Goal: Information Seeking & Learning: Learn about a topic

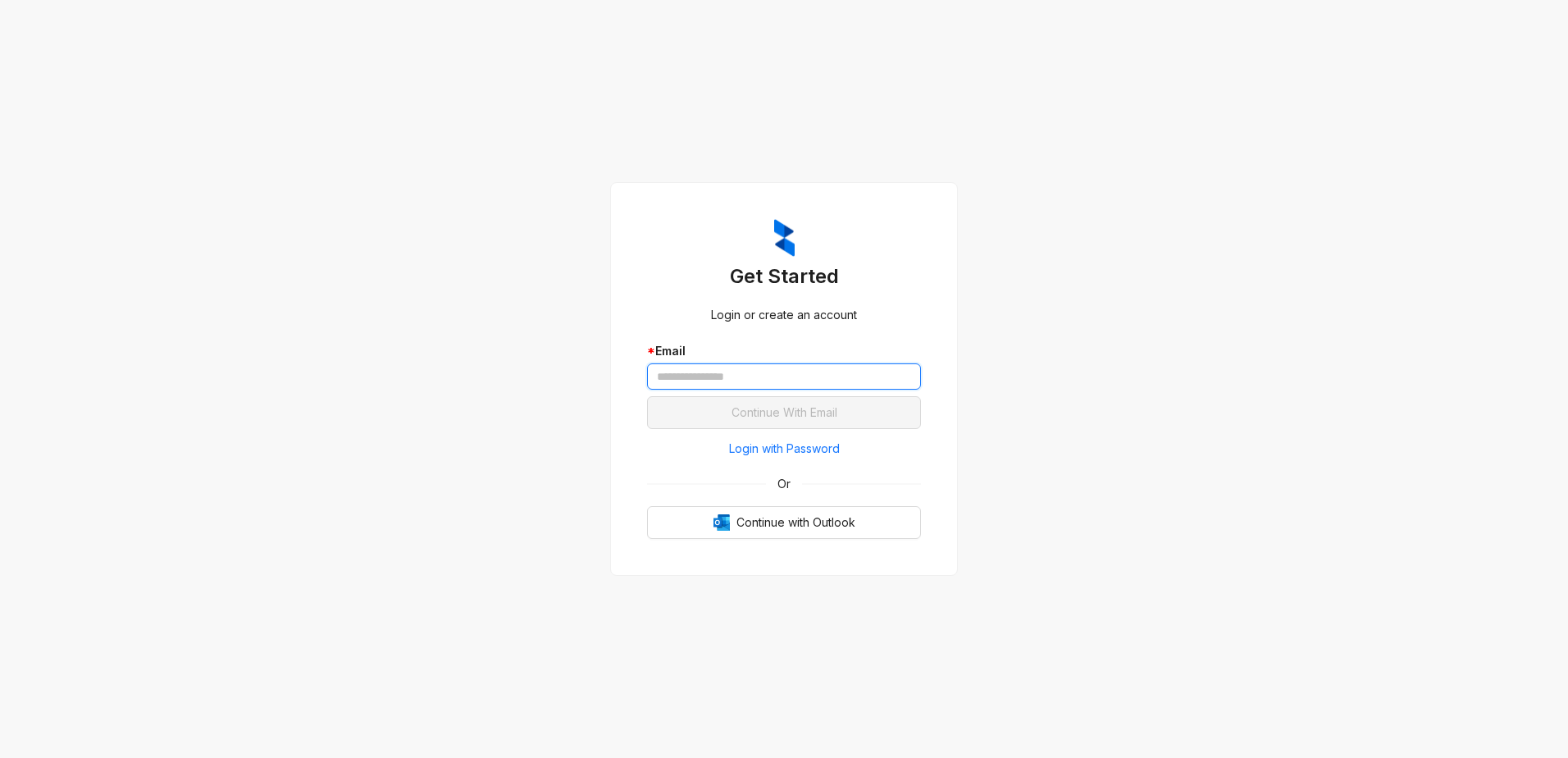
click at [728, 379] on input "text" at bounding box center [784, 376] width 274 height 26
type input "**********"
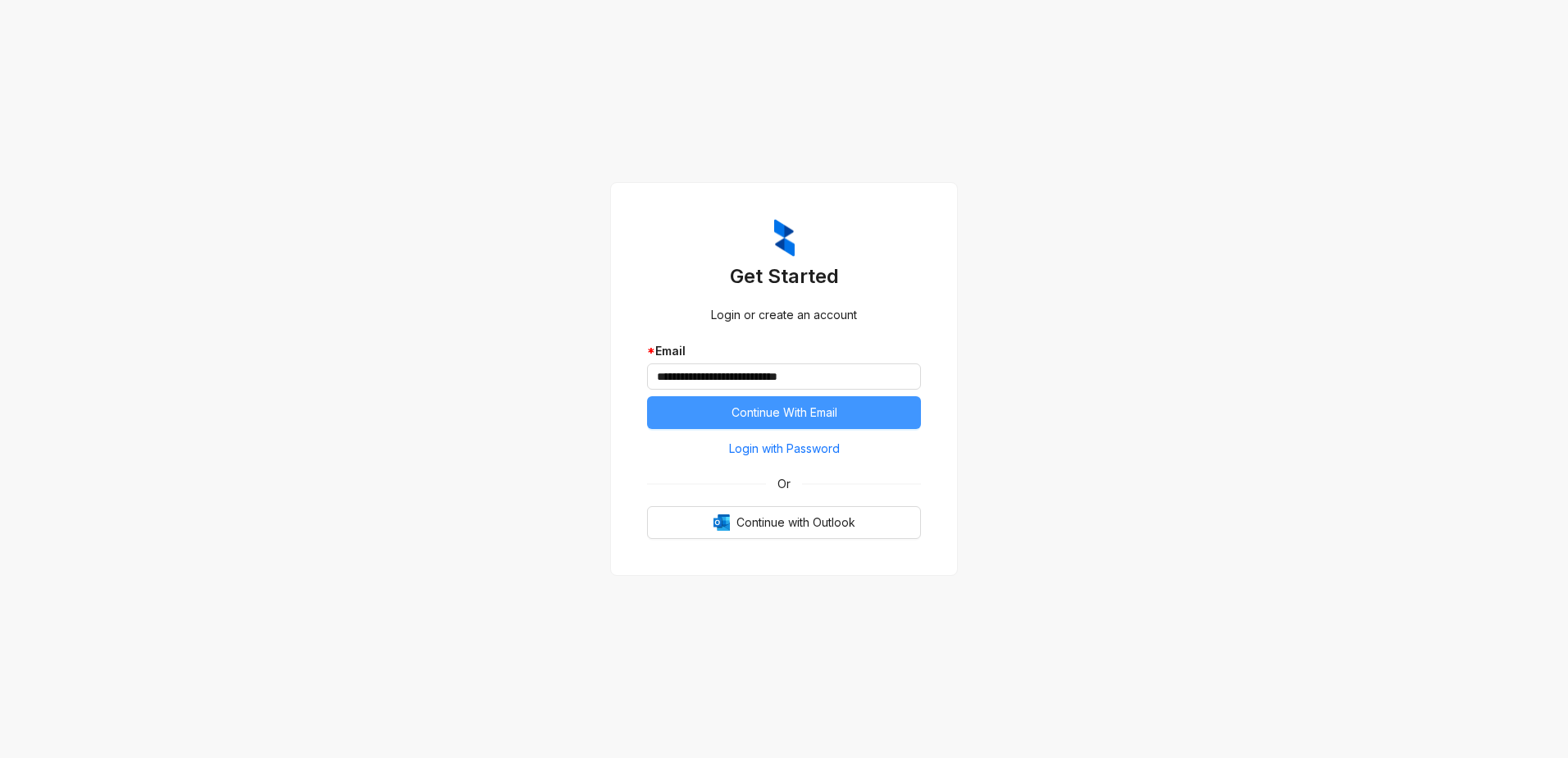
click at [747, 406] on span "Continue With Email" at bounding box center [784, 412] width 106 height 18
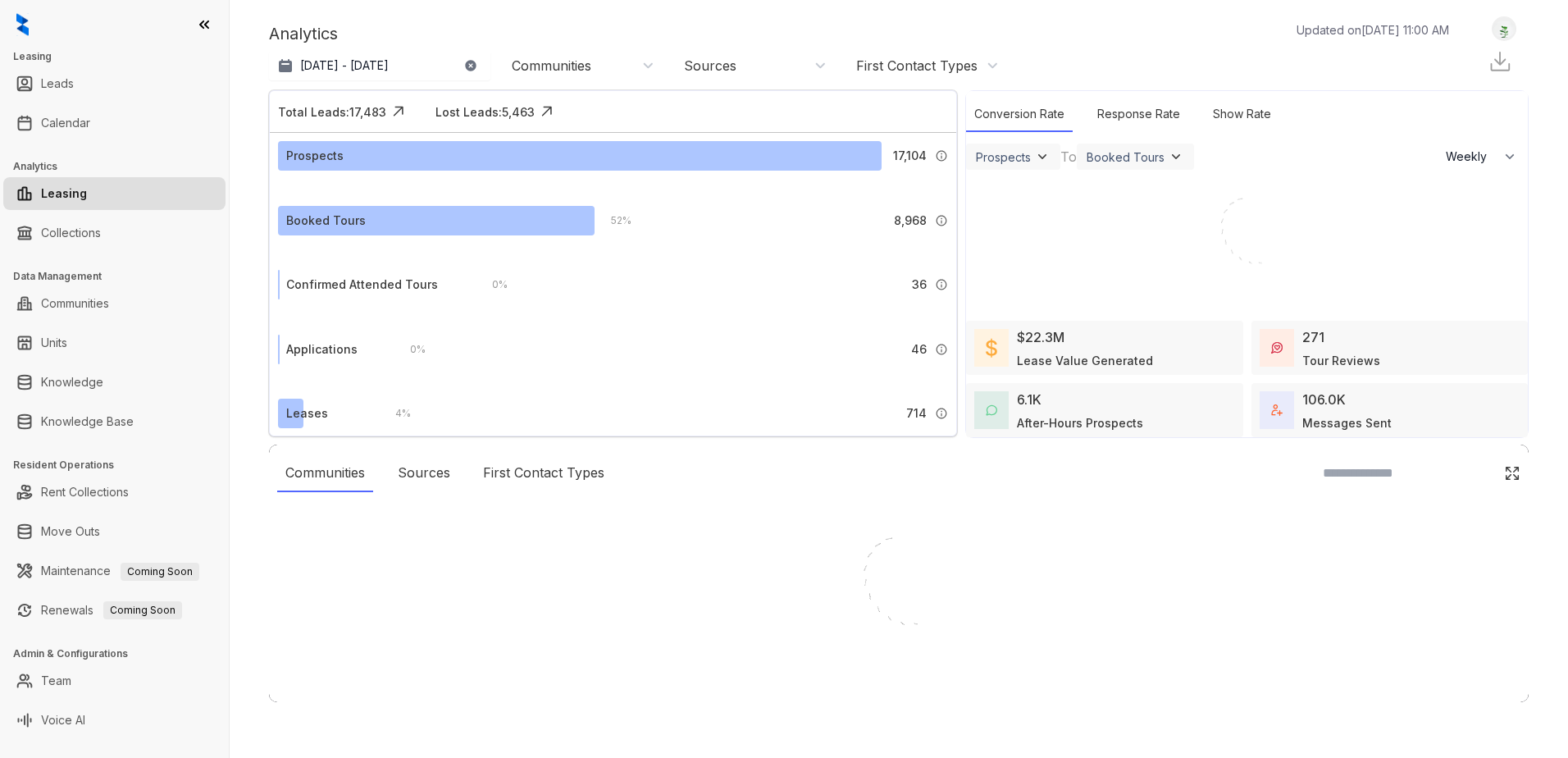
select select "******"
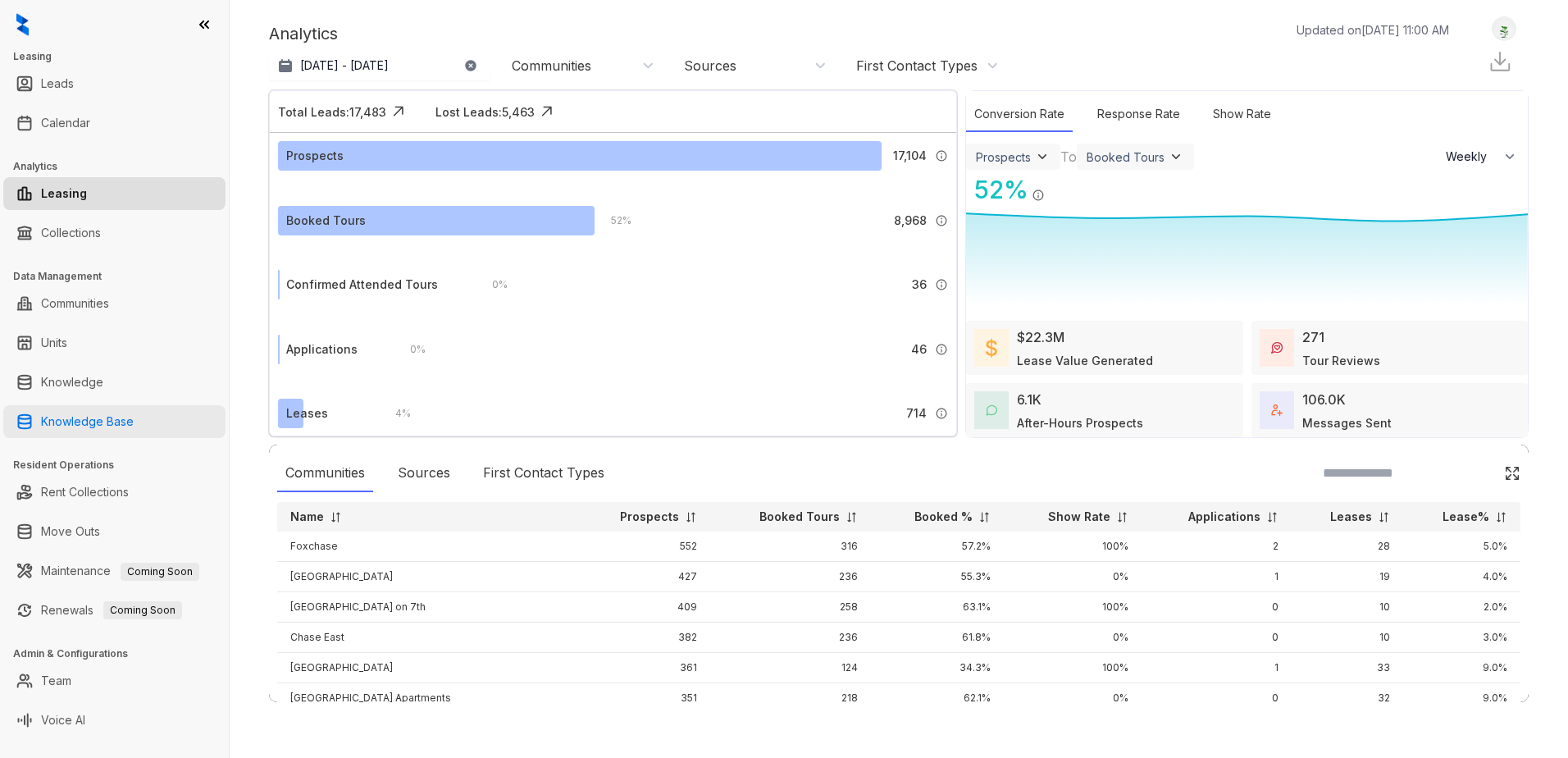
click at [84, 426] on link "Knowledge Base" at bounding box center [87, 421] width 93 height 33
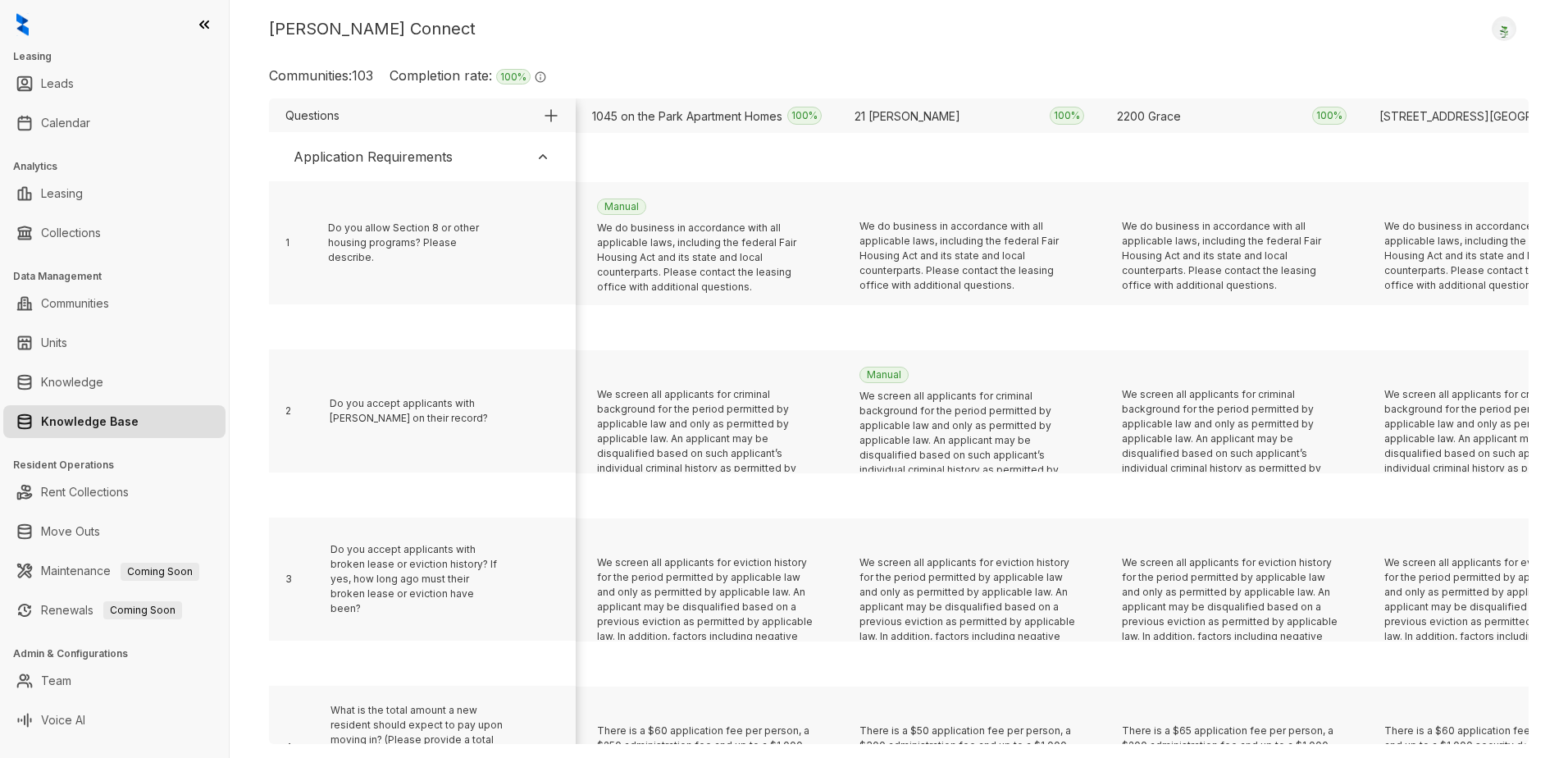
click at [543, 156] on img at bounding box center [542, 156] width 16 height 16
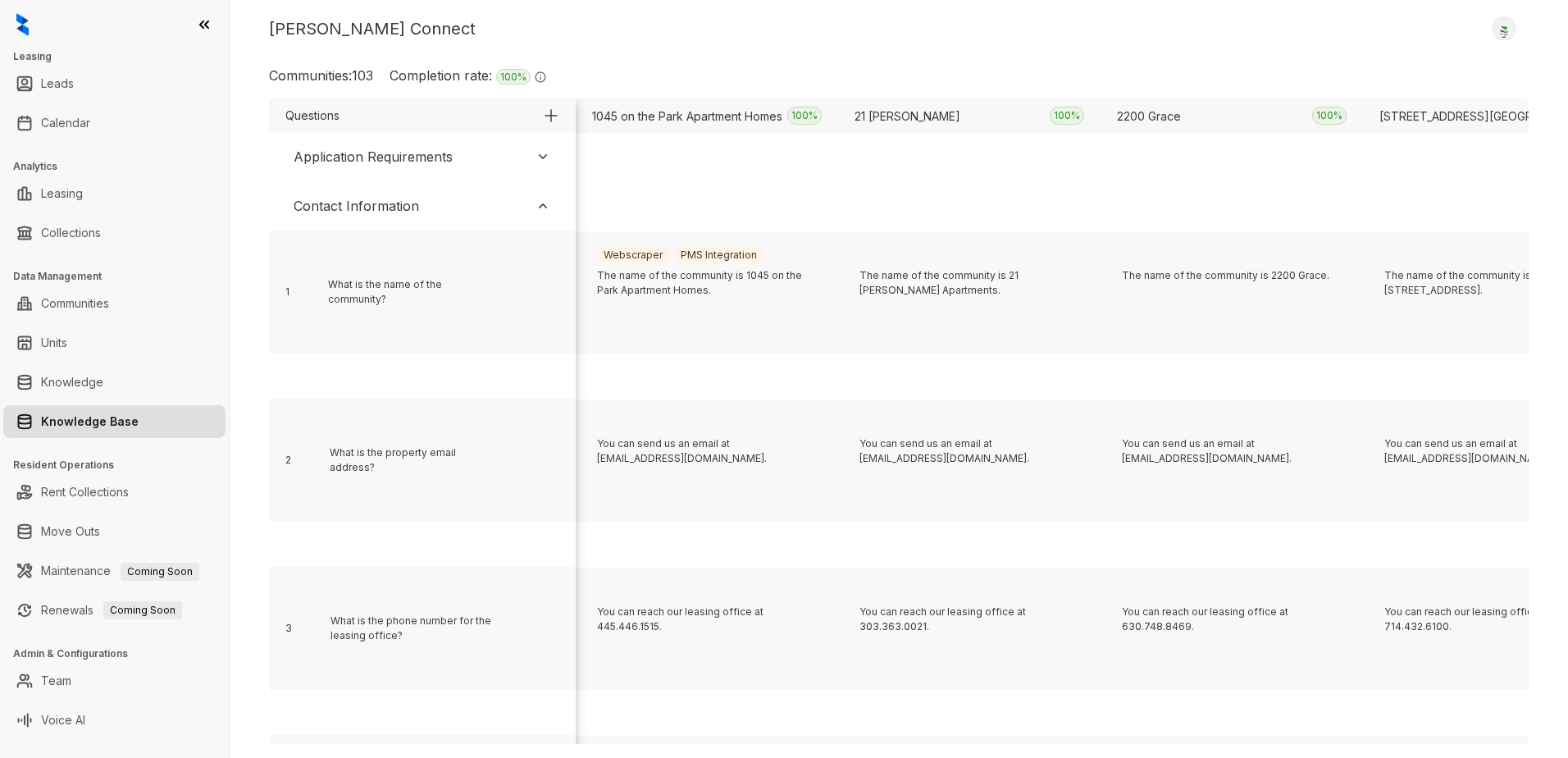
click at [538, 205] on img at bounding box center [542, 205] width 16 height 16
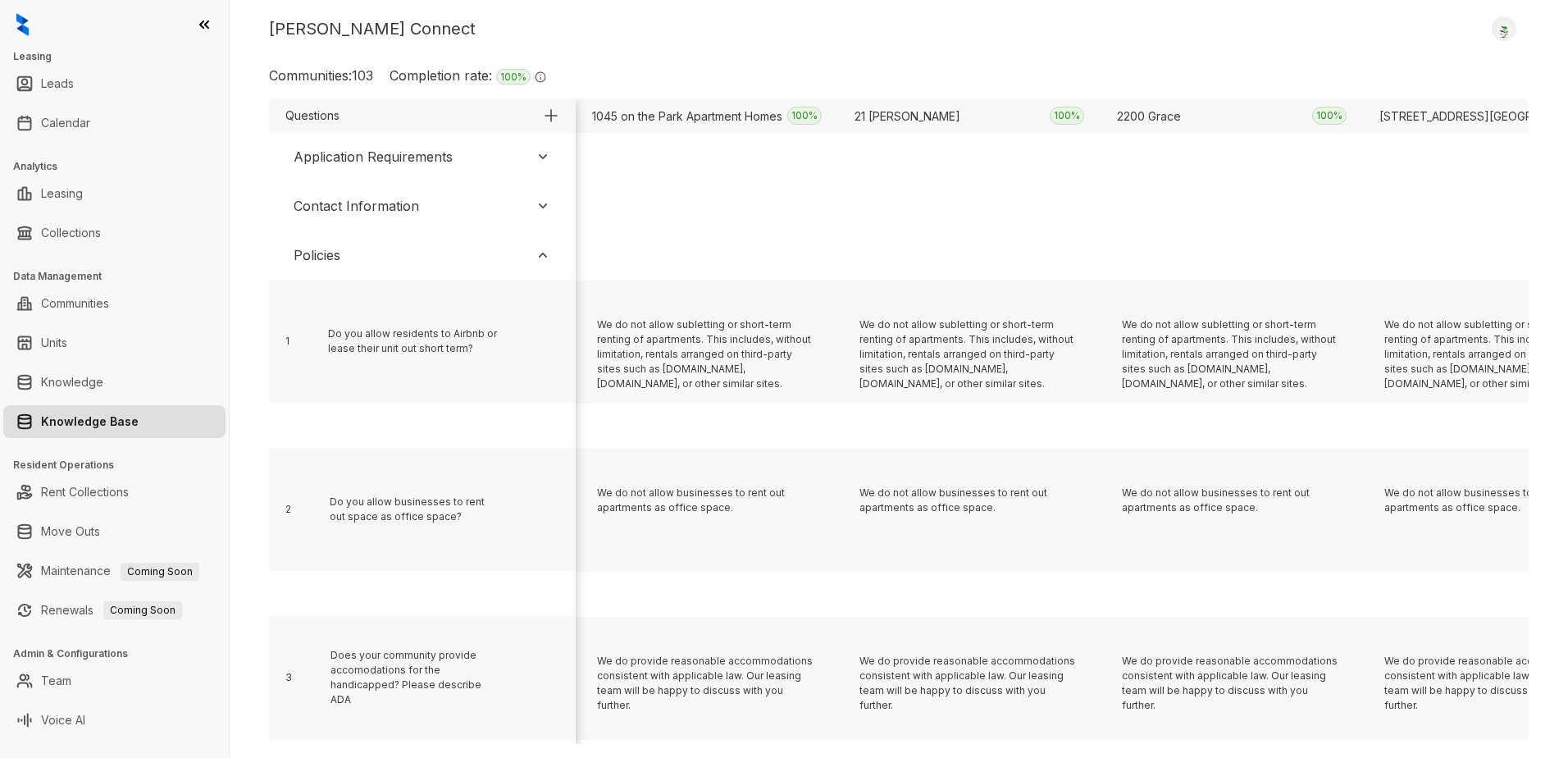
click at [547, 256] on img at bounding box center [542, 255] width 16 height 16
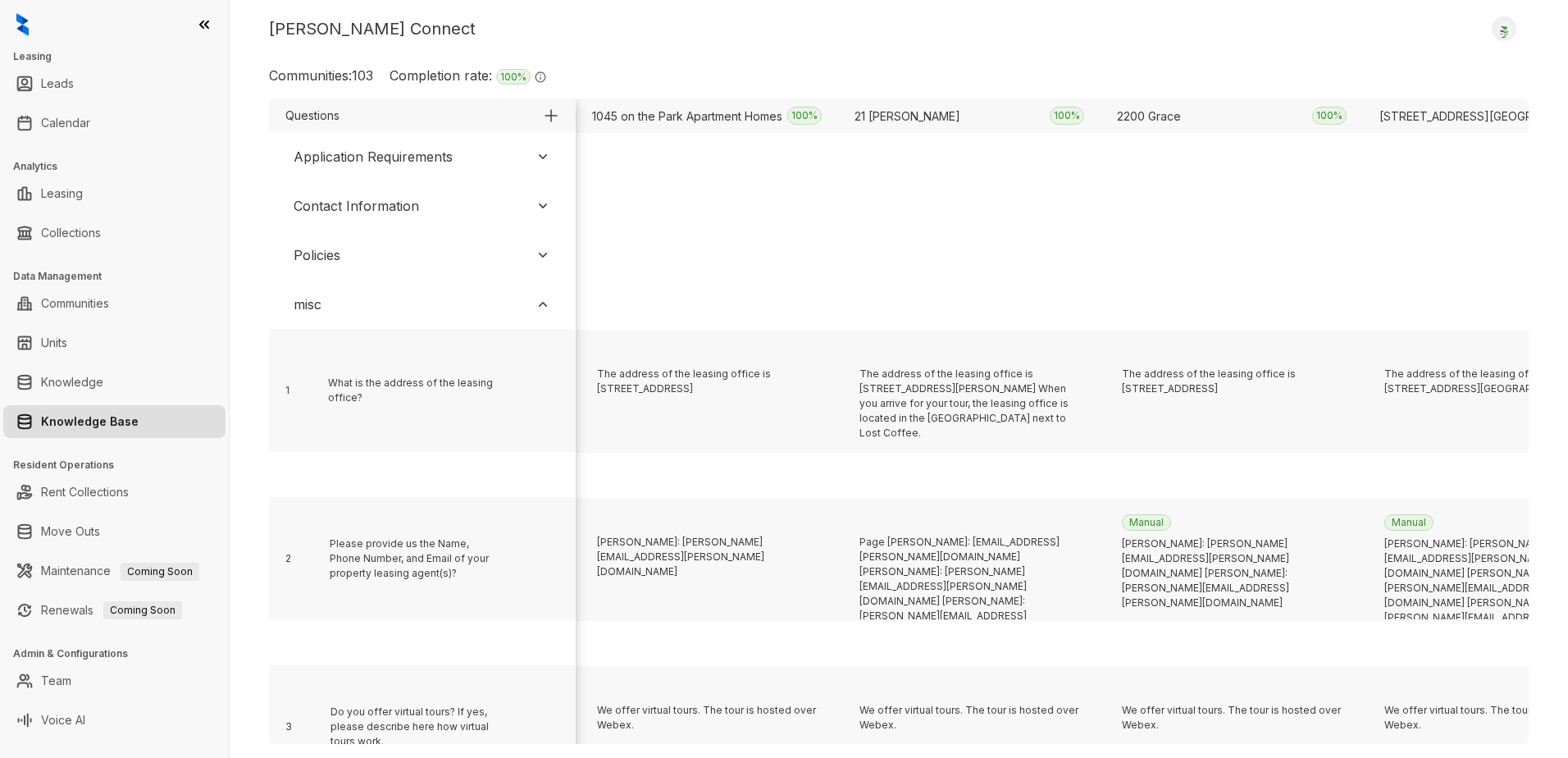
click at [541, 301] on img at bounding box center [542, 304] width 16 height 16
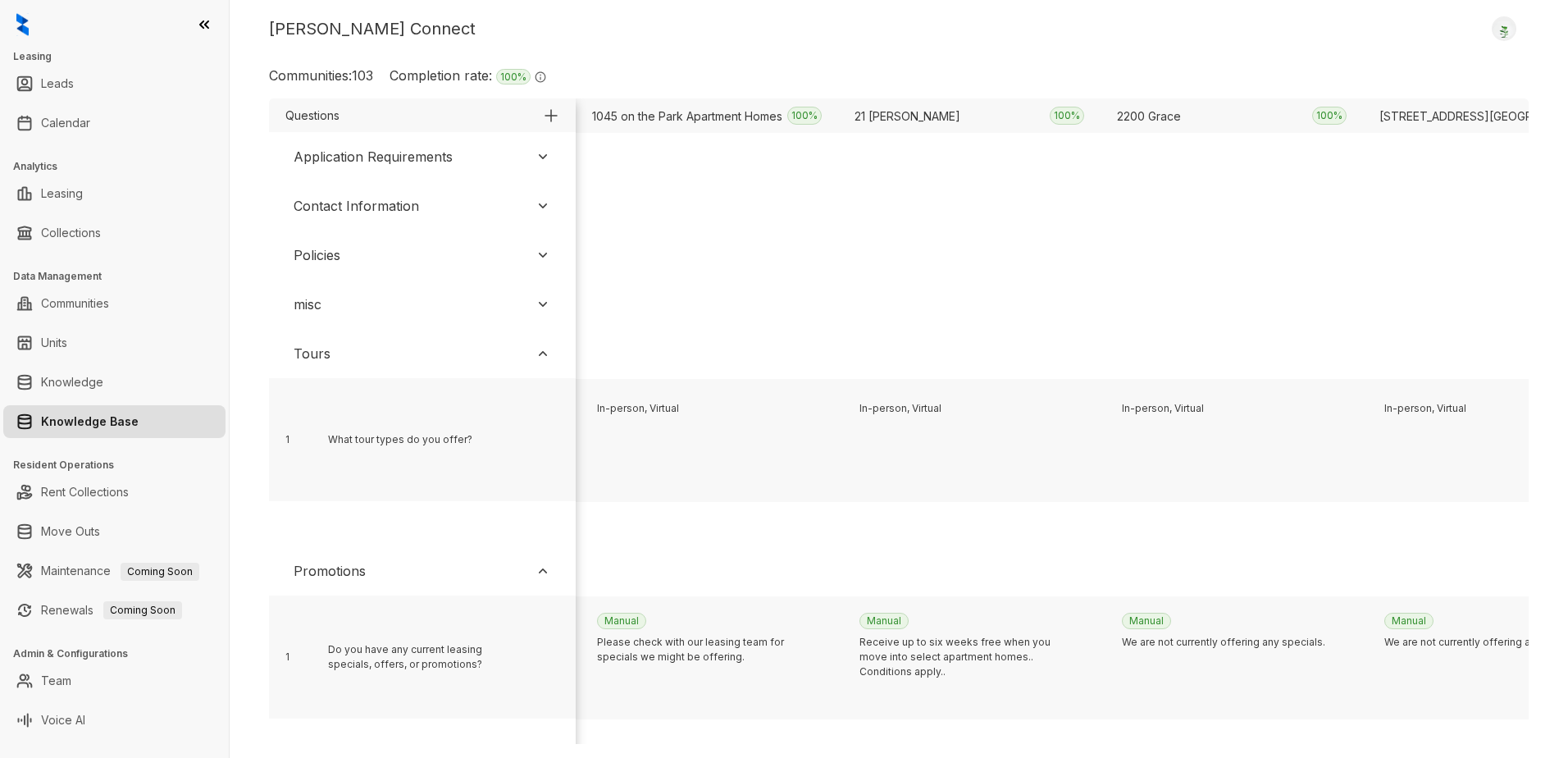
click at [543, 353] on img at bounding box center [542, 353] width 16 height 16
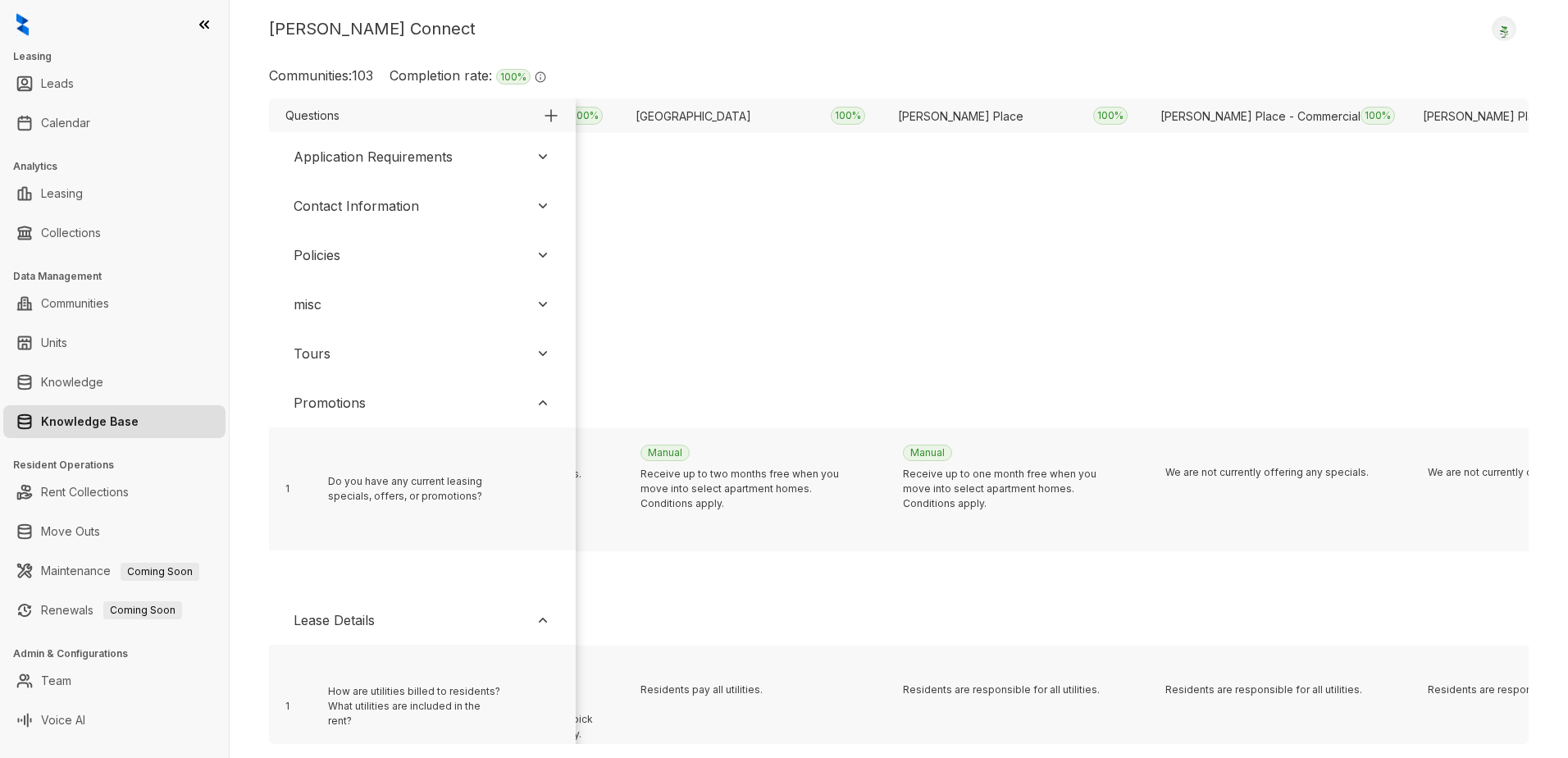
scroll to position [0, 22299]
